Goal: Task Accomplishment & Management: Use online tool/utility

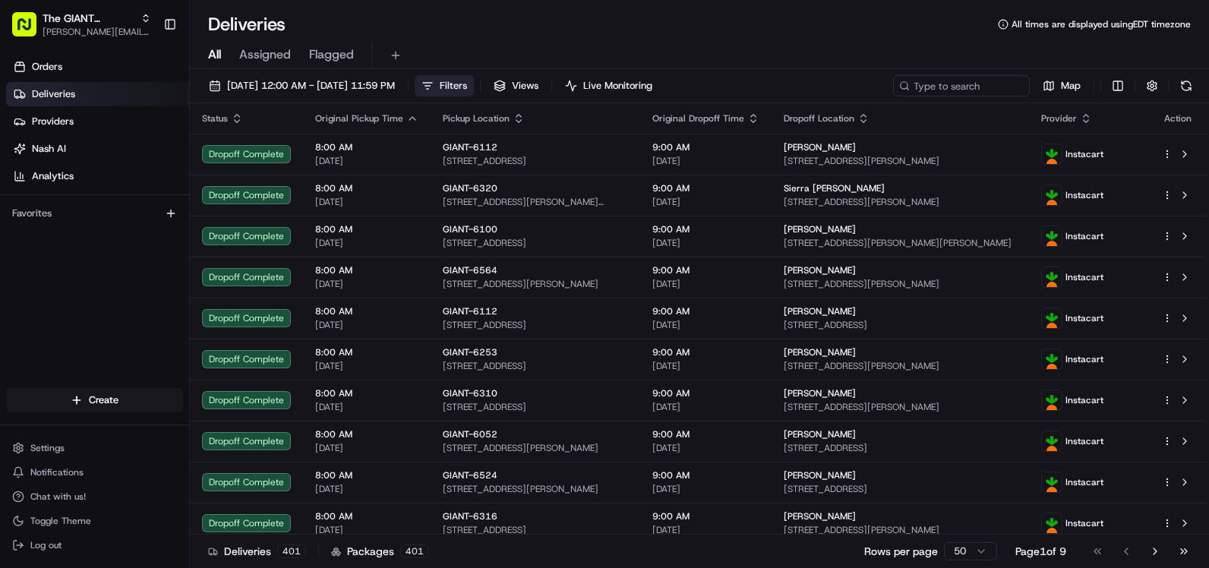
click at [474, 84] on button "Filters" at bounding box center [444, 85] width 59 height 21
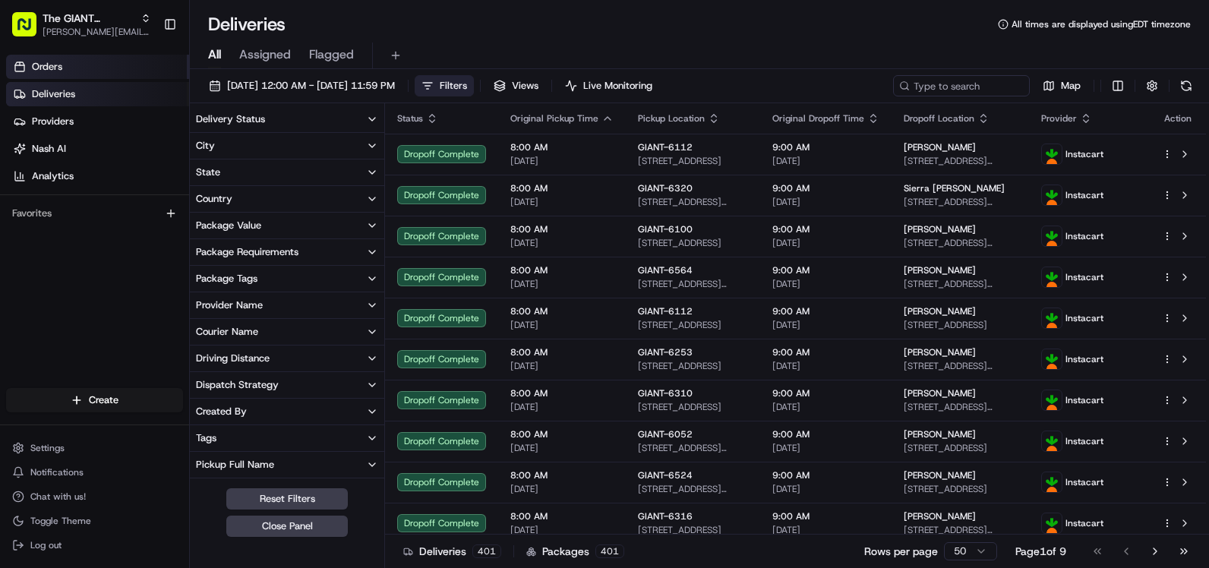
click at [49, 63] on span "Orders" at bounding box center [47, 67] width 30 height 14
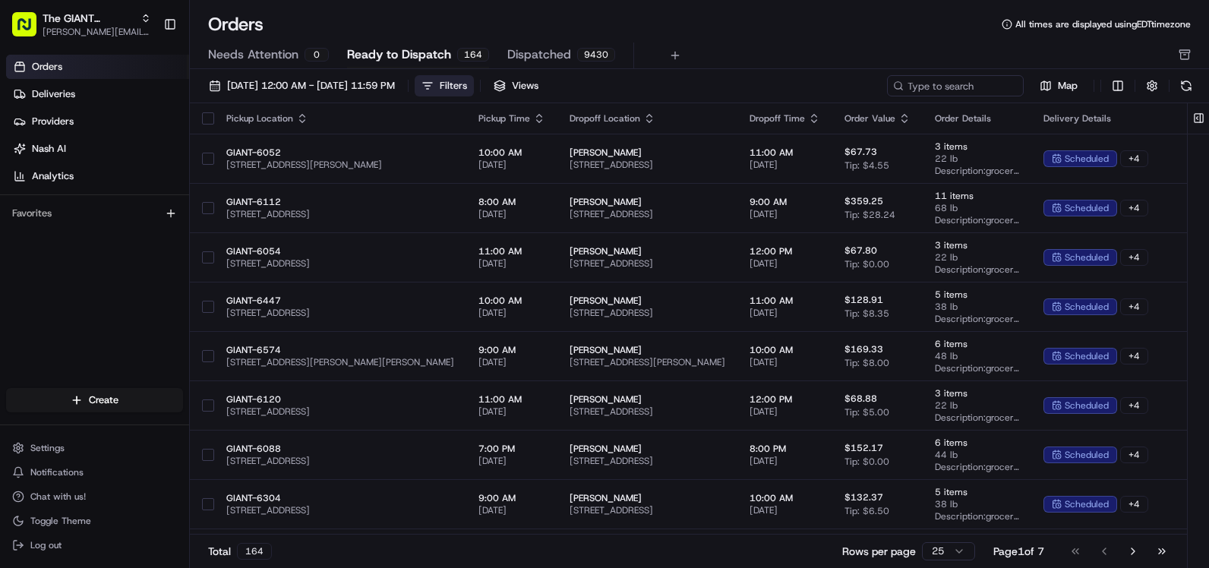
click at [474, 80] on button "Filters" at bounding box center [444, 85] width 59 height 21
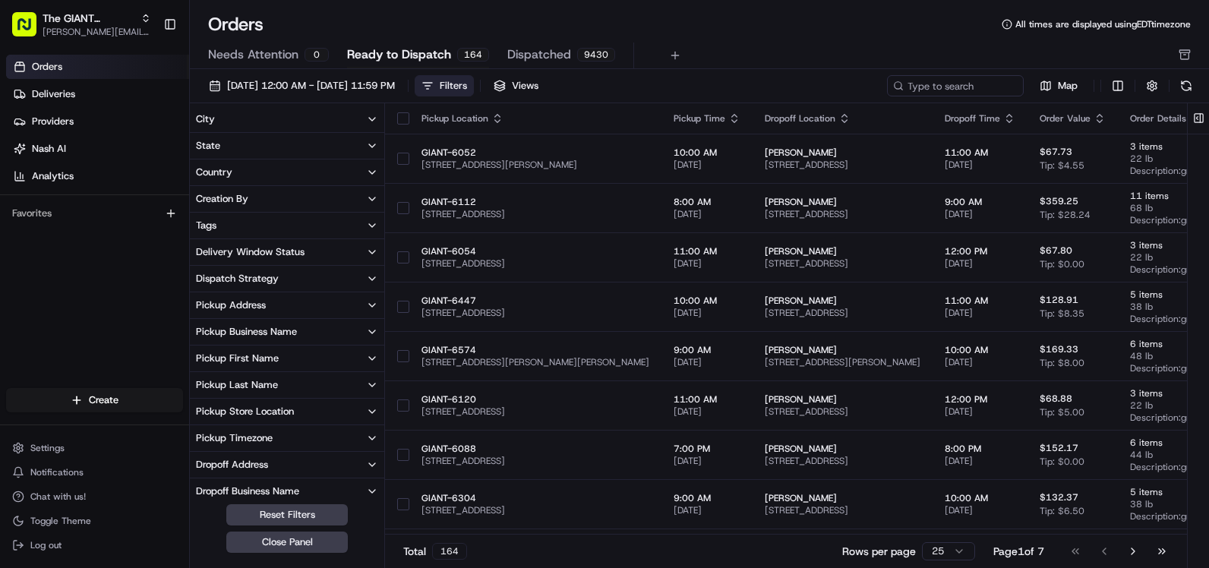
click at [243, 405] on div "Pickup Store Location" at bounding box center [245, 412] width 98 height 14
click at [250, 462] on label "GIANT-6045" at bounding box center [238, 456] width 55 height 12
click at [205, 462] on button "GIANT-6045" at bounding box center [199, 456] width 12 height 12
